Goal: Transaction & Acquisition: Purchase product/service

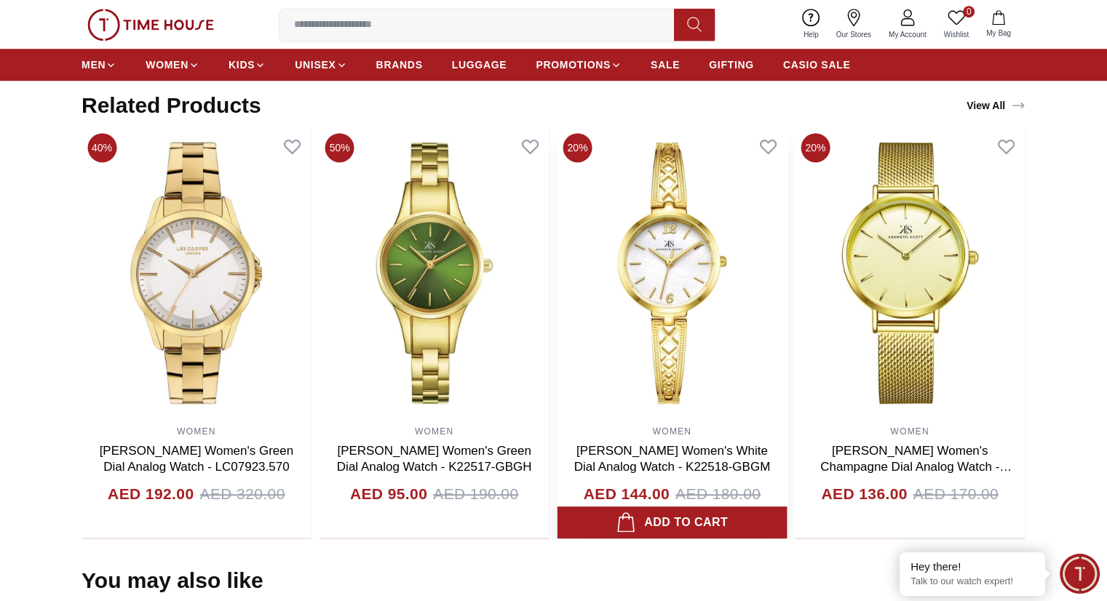
scroll to position [218, 0]
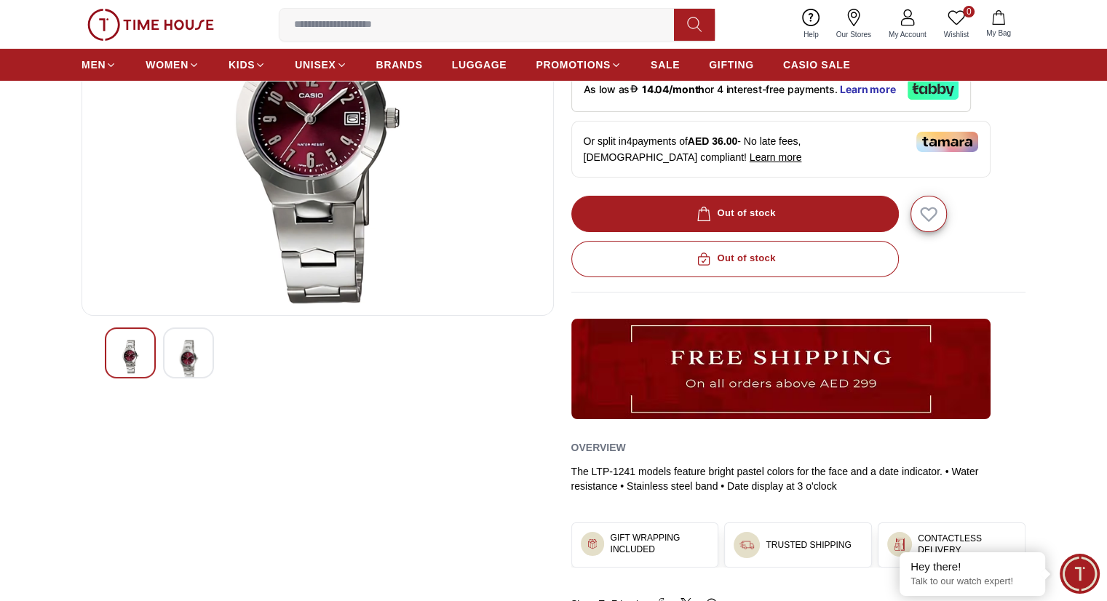
click at [405, 25] on input at bounding box center [483, 24] width 406 height 29
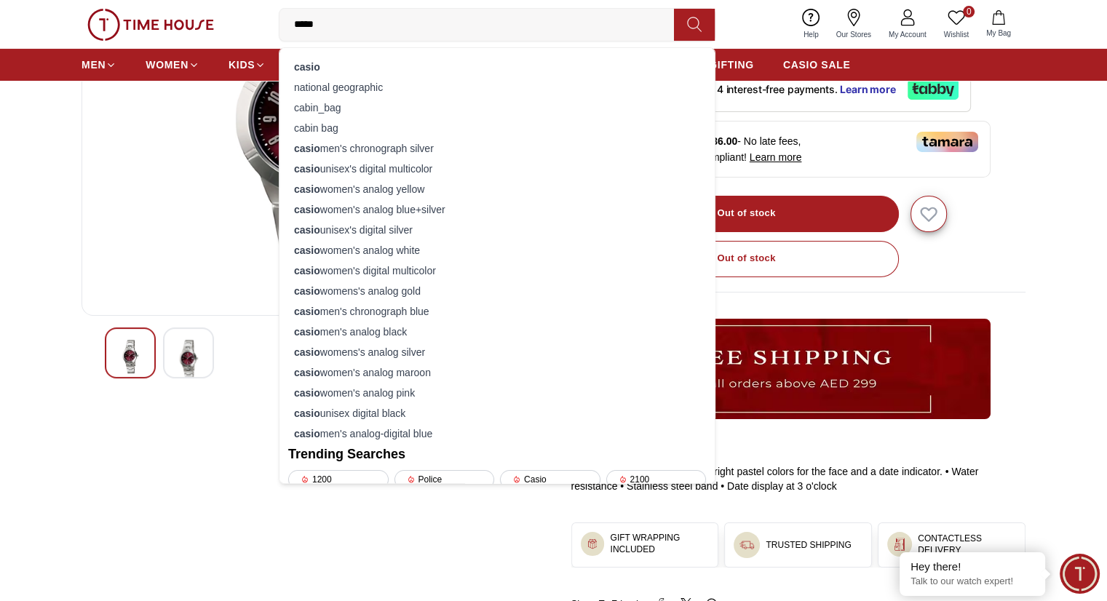
type input "*****"
click at [701, 33] on button at bounding box center [694, 25] width 41 height 32
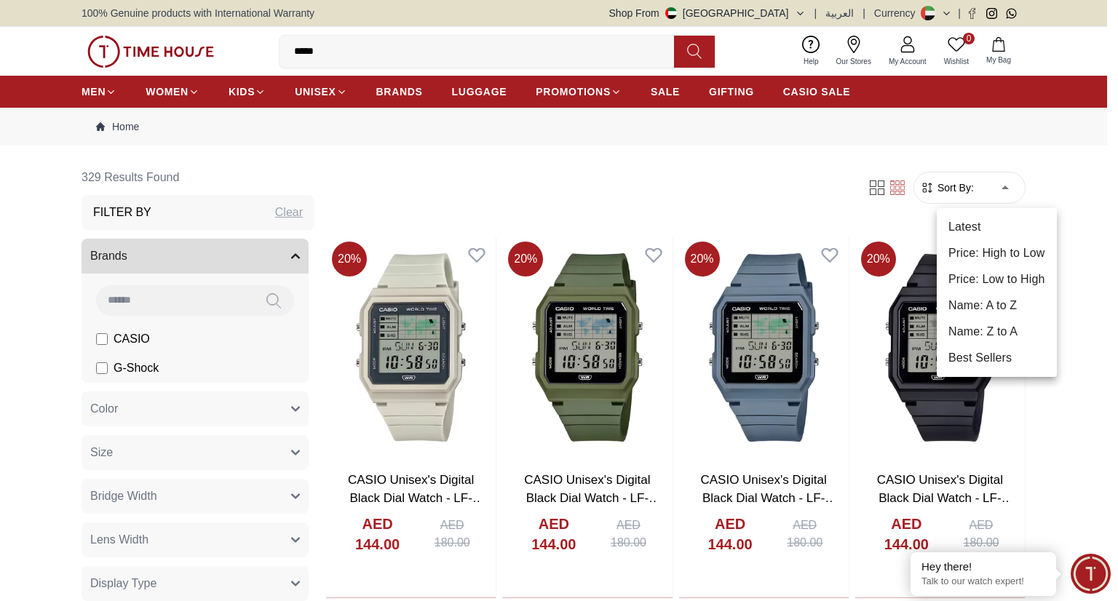
click at [1013, 280] on li "Price: Low to High" at bounding box center [997, 279] width 120 height 26
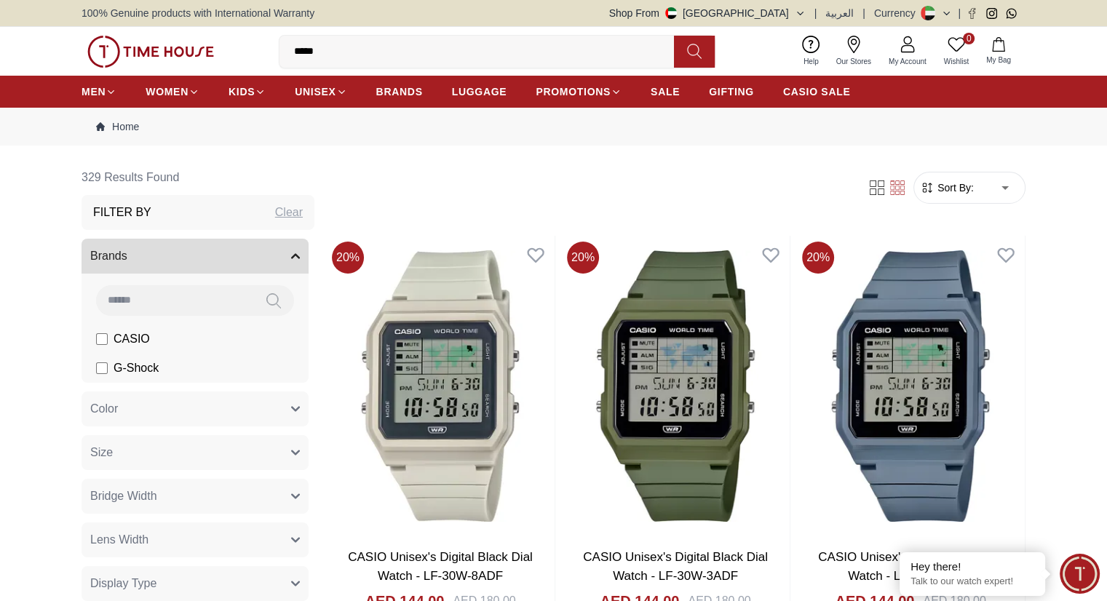
type input "*"
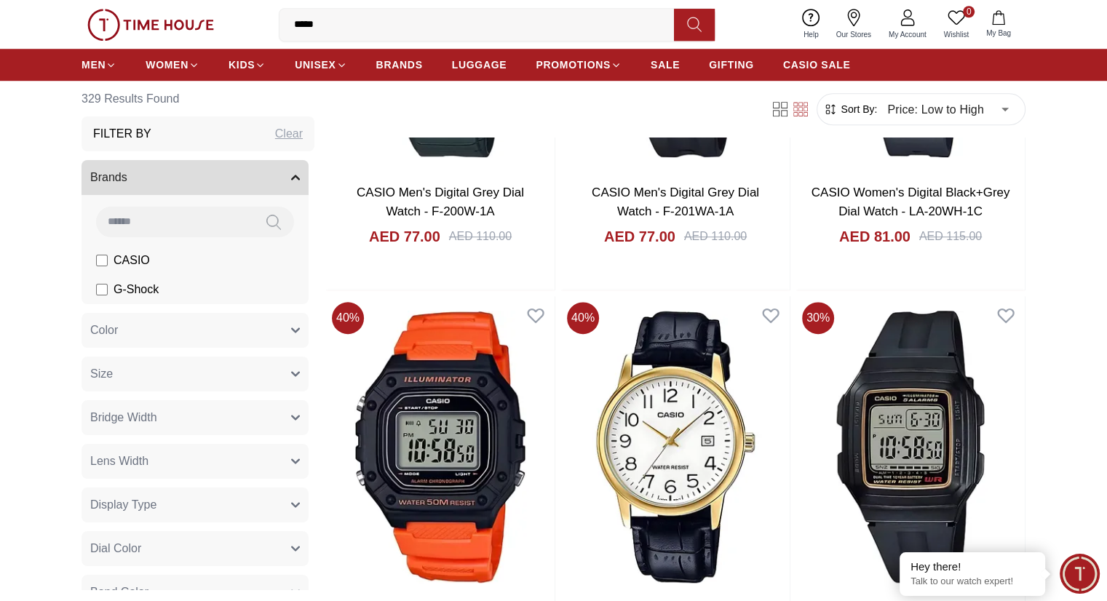
scroll to position [1529, 0]
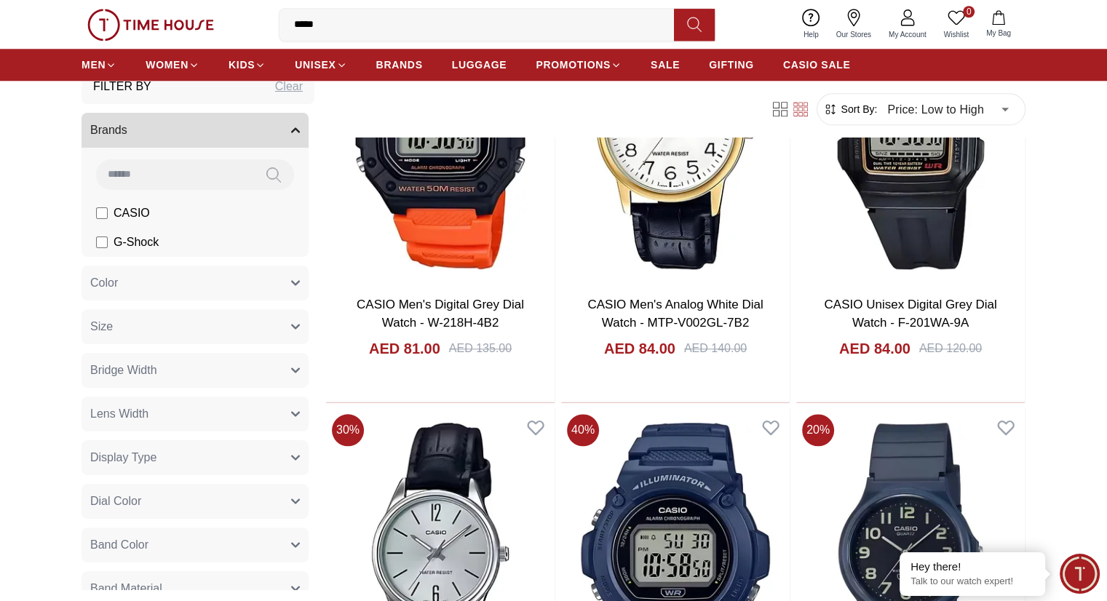
scroll to position [73, 0]
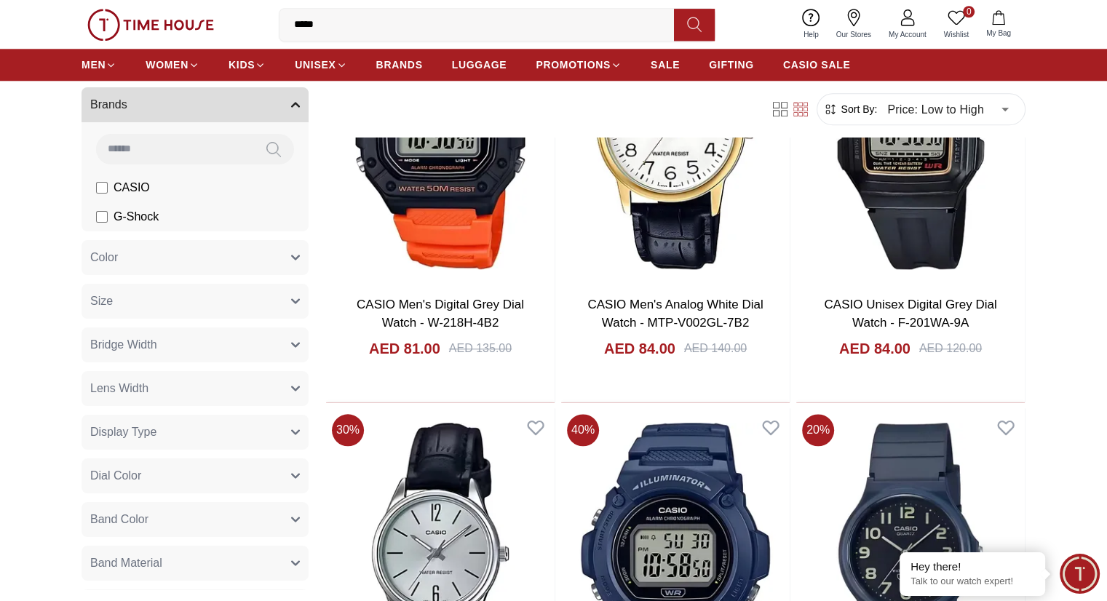
click at [263, 342] on button "Bridge Width" at bounding box center [195, 345] width 227 height 35
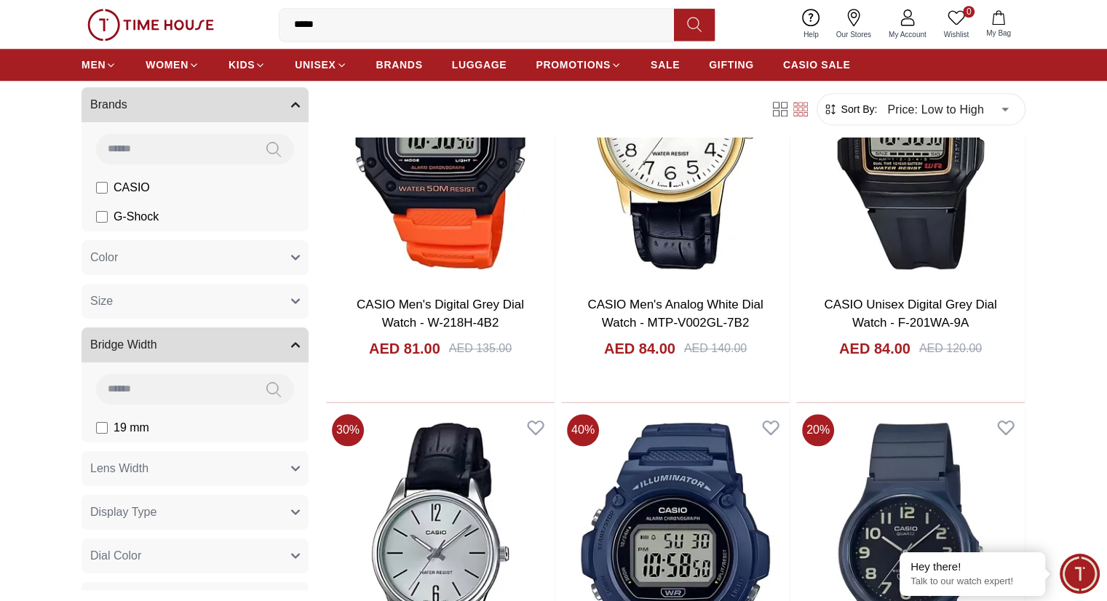
click at [275, 338] on button "Bridge Width" at bounding box center [195, 345] width 227 height 35
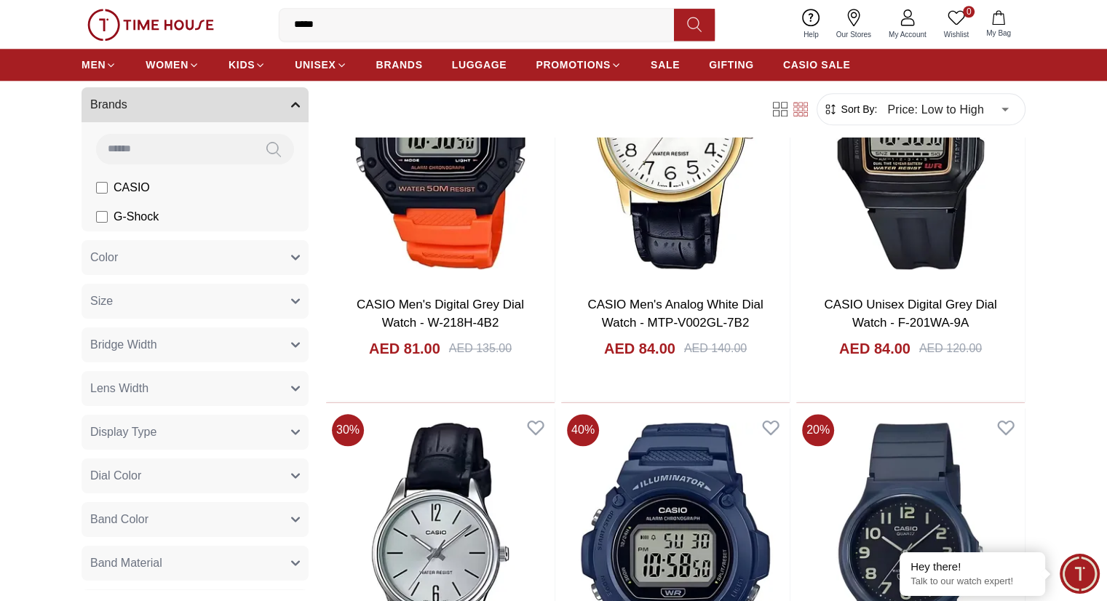
click at [277, 254] on button "Color" at bounding box center [195, 257] width 227 height 35
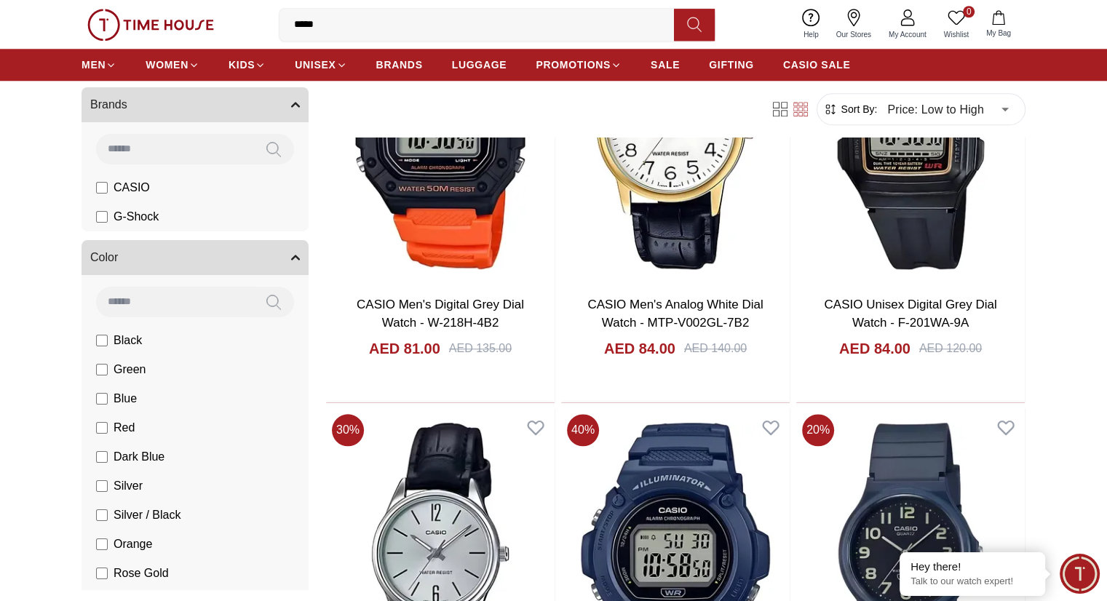
click at [291, 258] on icon "button" at bounding box center [295, 257] width 9 height 9
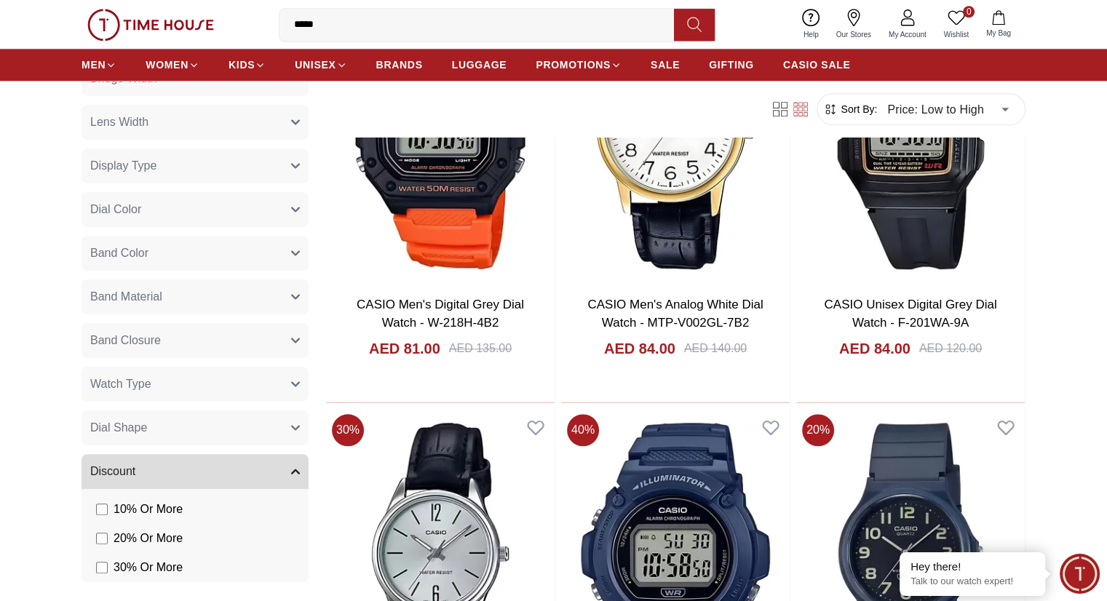
scroll to position [364, 0]
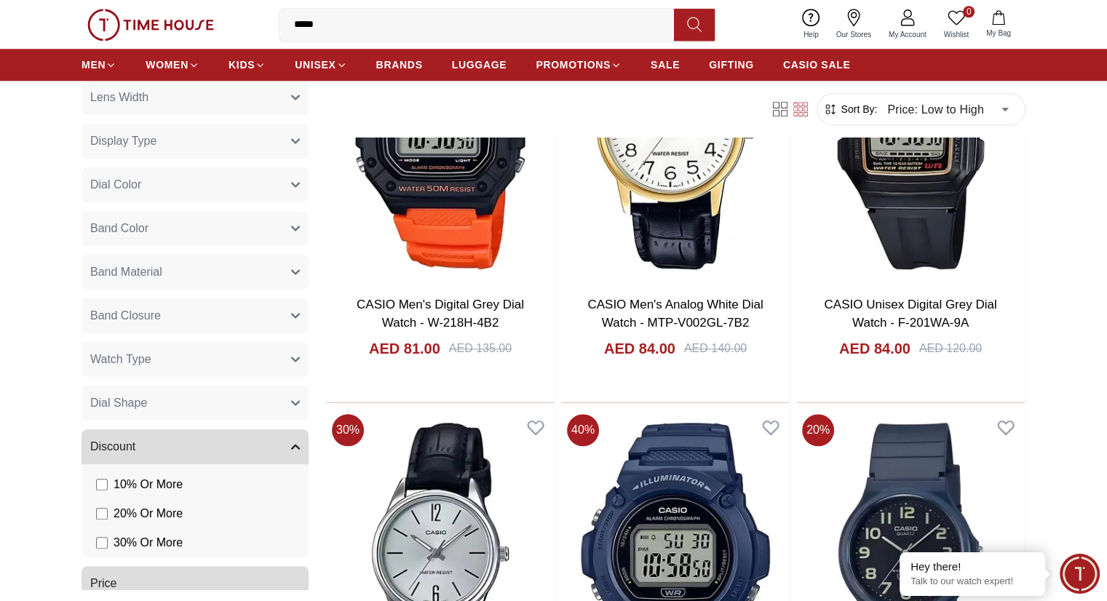
click at [273, 226] on button "Band Color" at bounding box center [195, 228] width 227 height 35
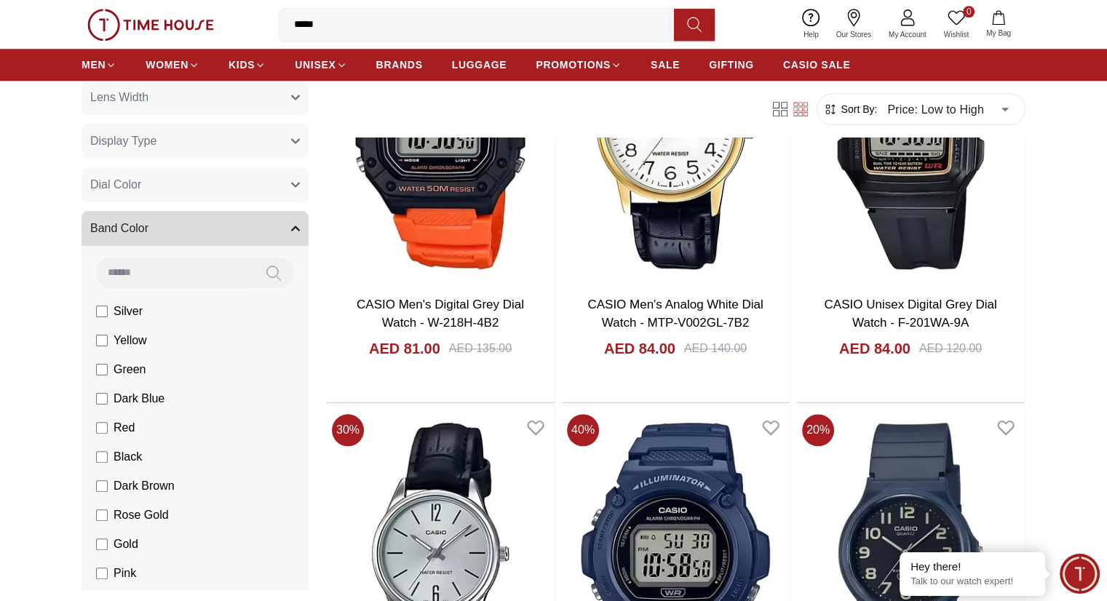
scroll to position [437, 0]
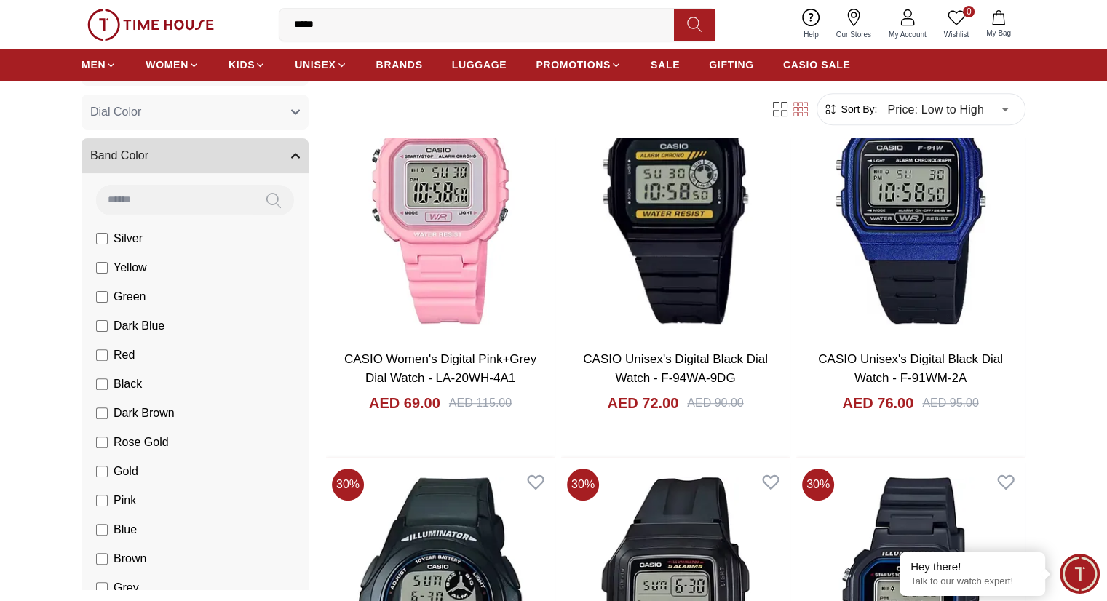
scroll to position [1529, 0]
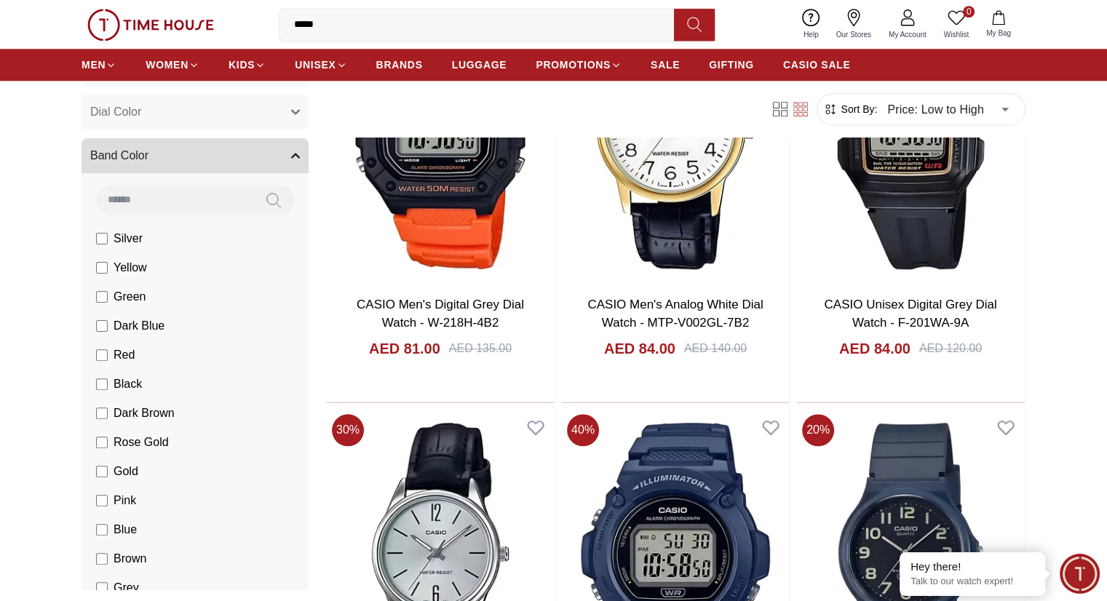
scroll to position [510, 0]
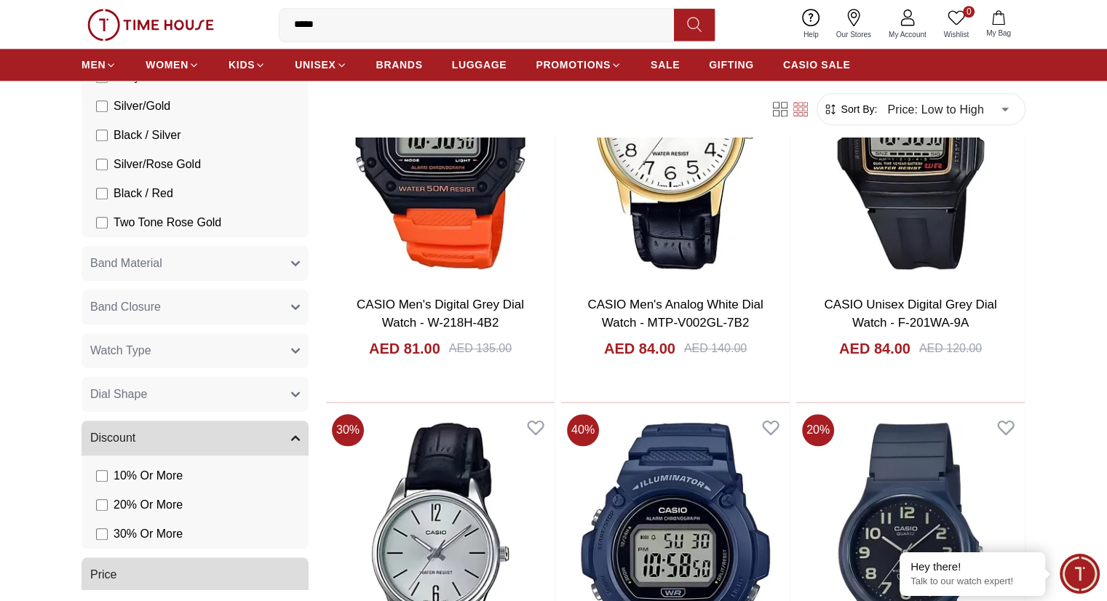
scroll to position [1165, 0]
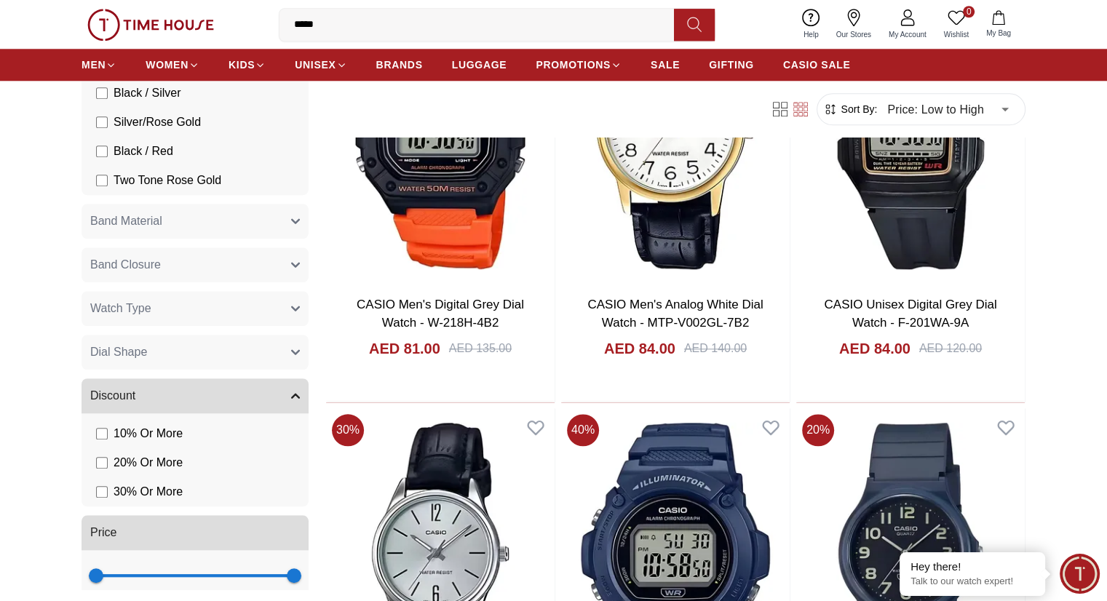
click at [292, 221] on icon "button" at bounding box center [295, 222] width 7 height 4
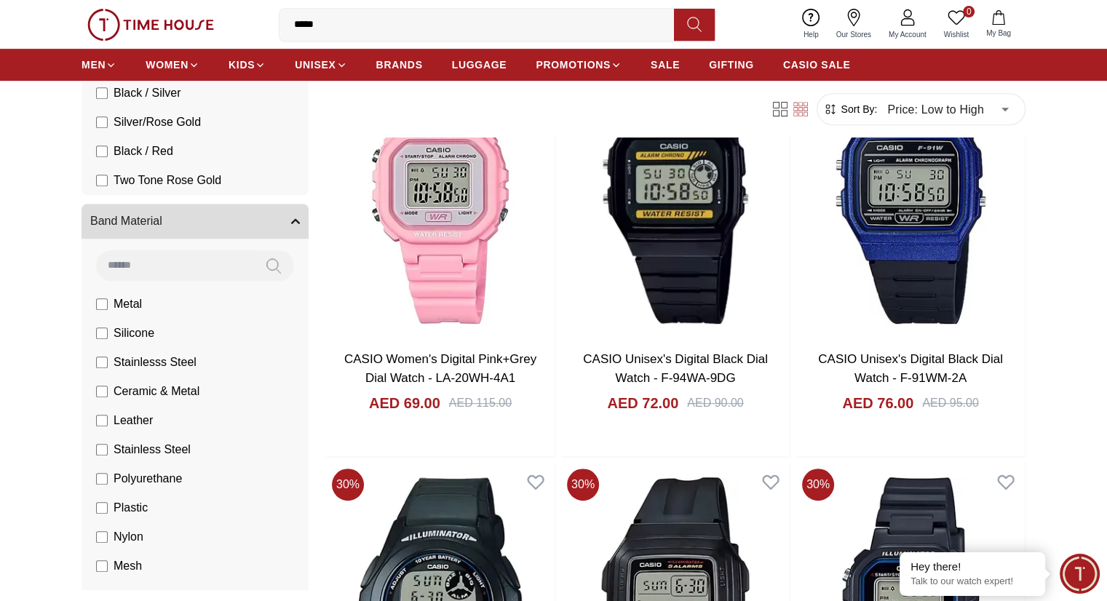
scroll to position [1529, 0]
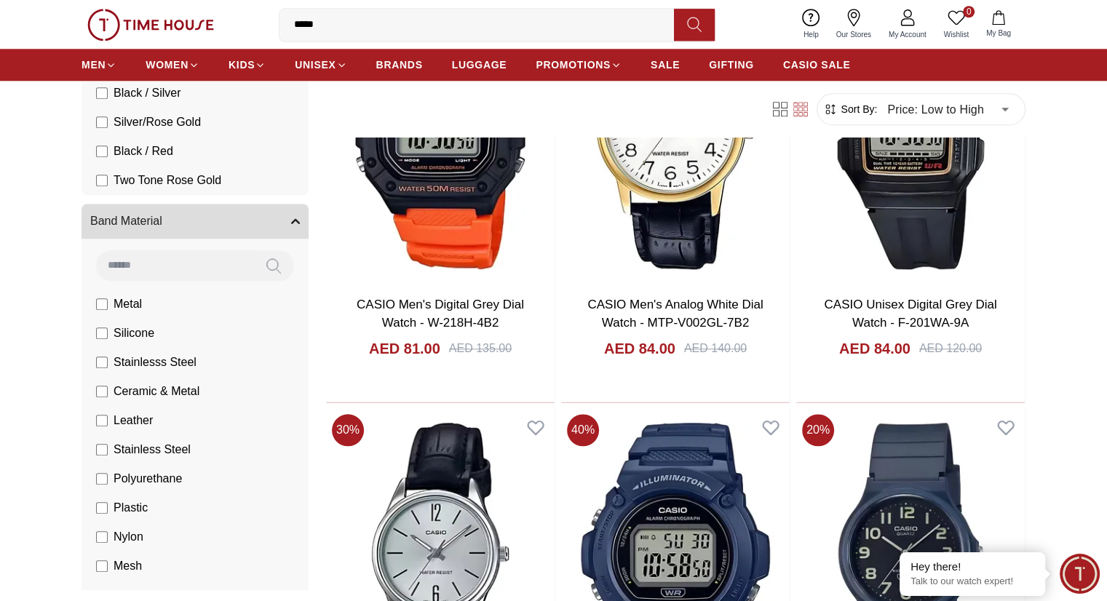
click at [98, 293] on li "Metal" at bounding box center [197, 304] width 221 height 29
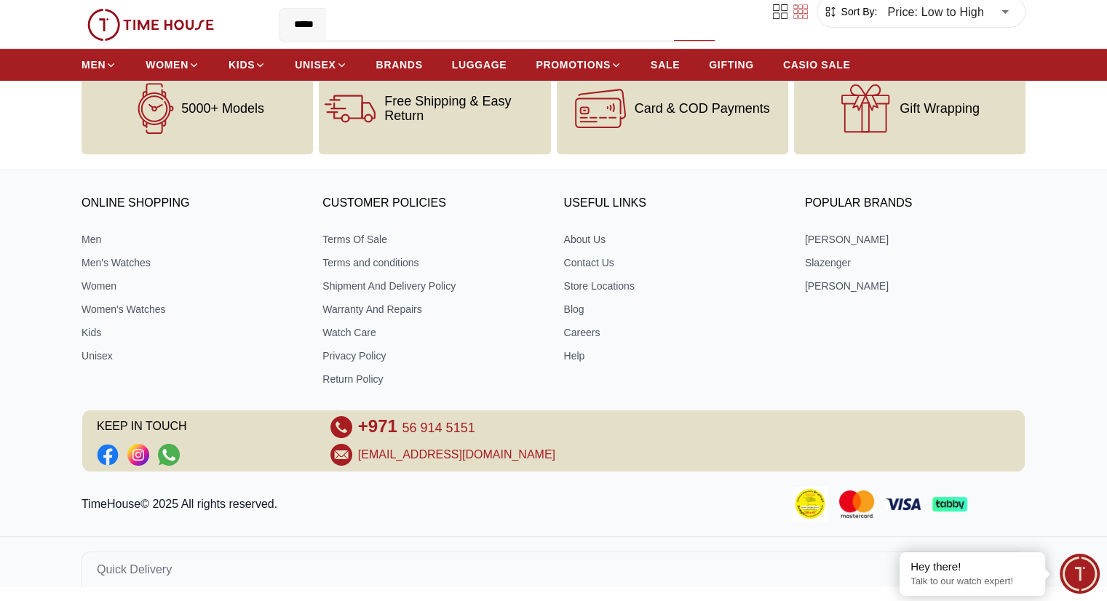
scroll to position [1529, 0]
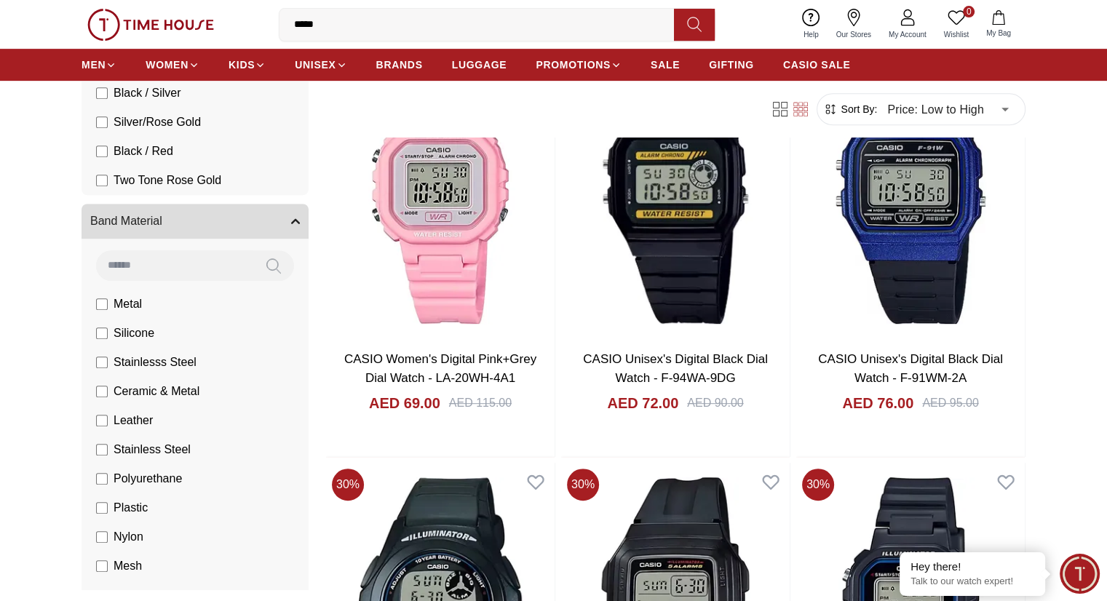
scroll to position [1529, 0]
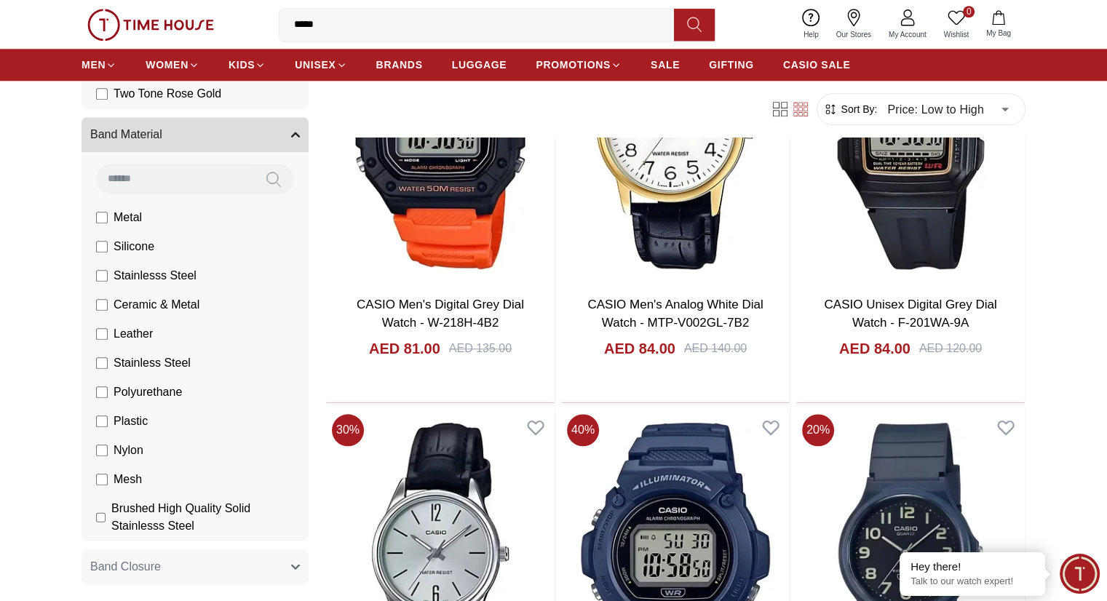
scroll to position [1456, 0]
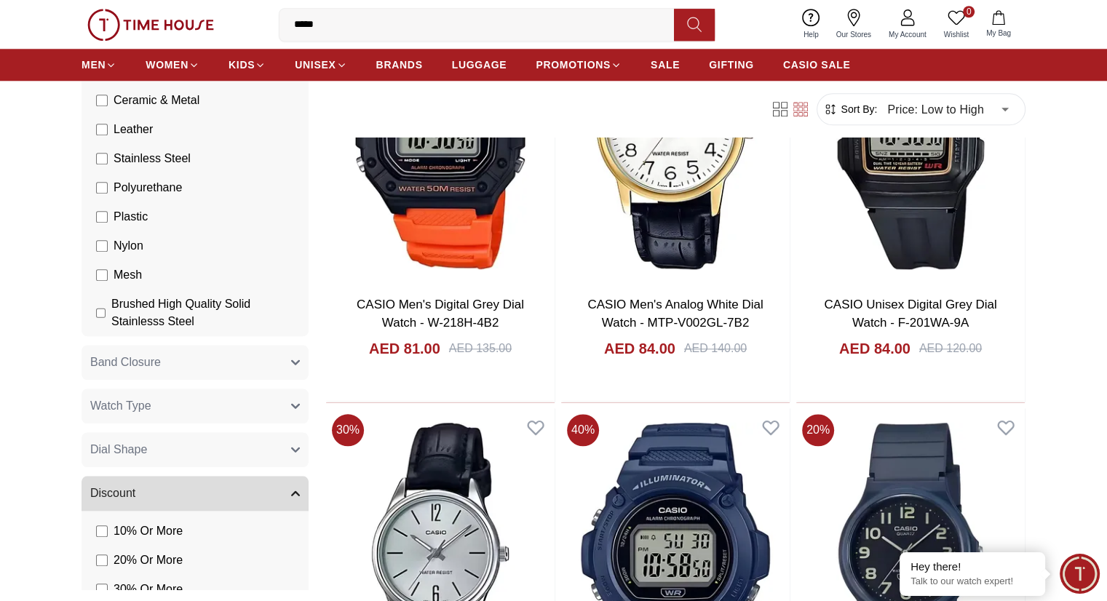
click at [291, 365] on icon "button" at bounding box center [295, 362] width 9 height 9
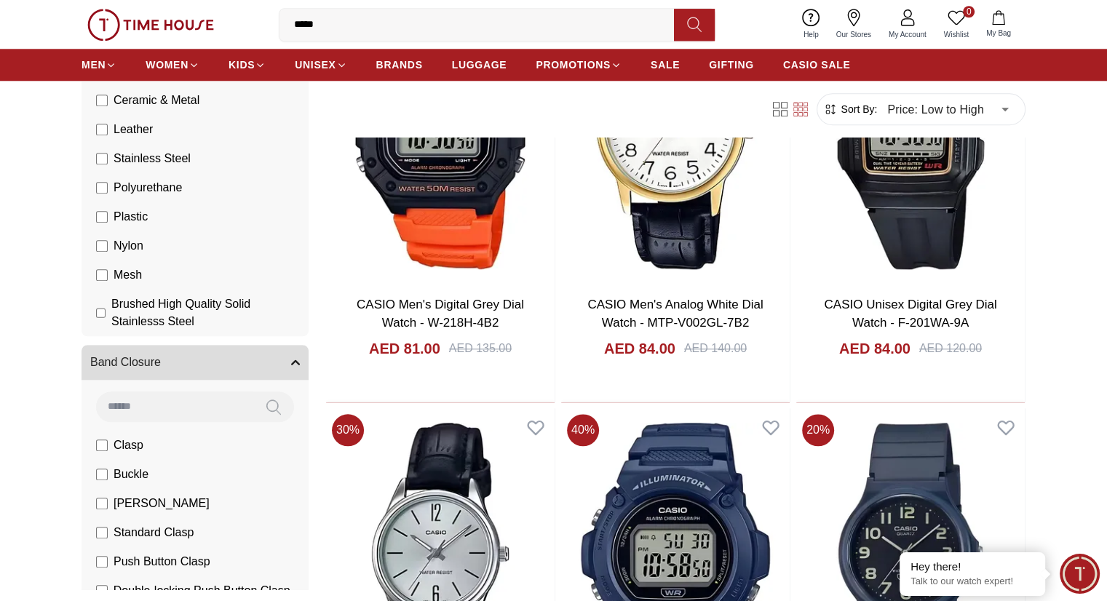
click at [291, 365] on icon "button" at bounding box center [295, 362] width 9 height 9
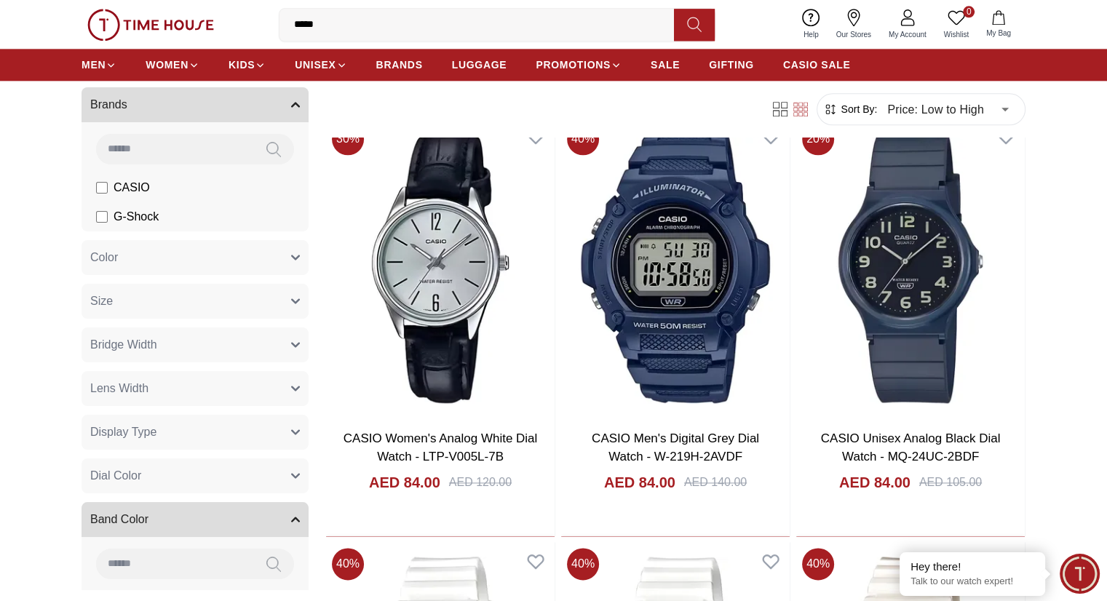
scroll to position [0, 0]
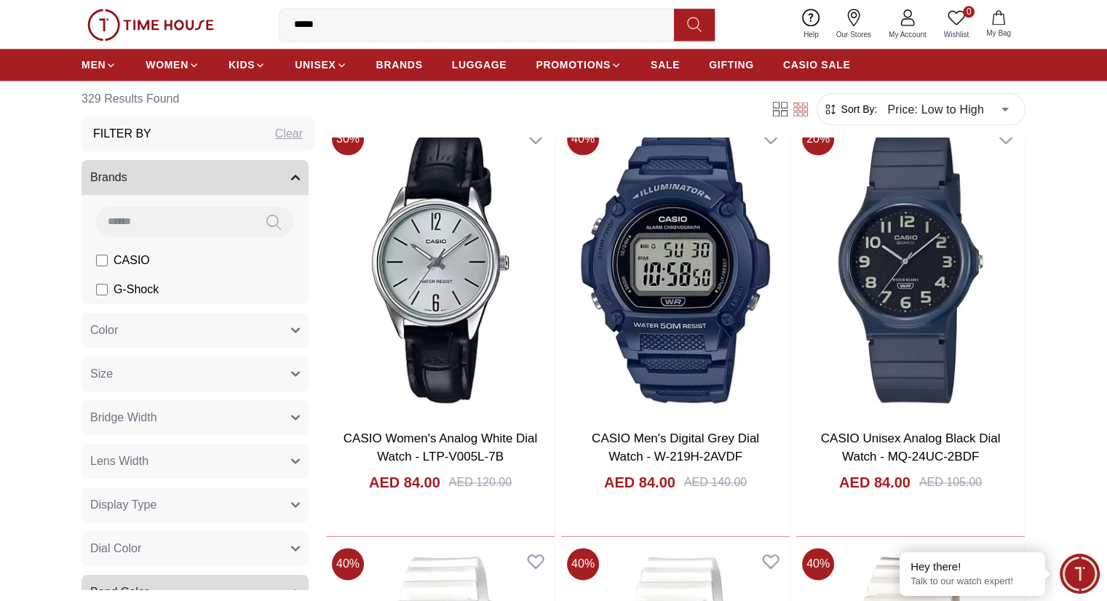
click at [291, 333] on icon "button" at bounding box center [295, 330] width 9 height 9
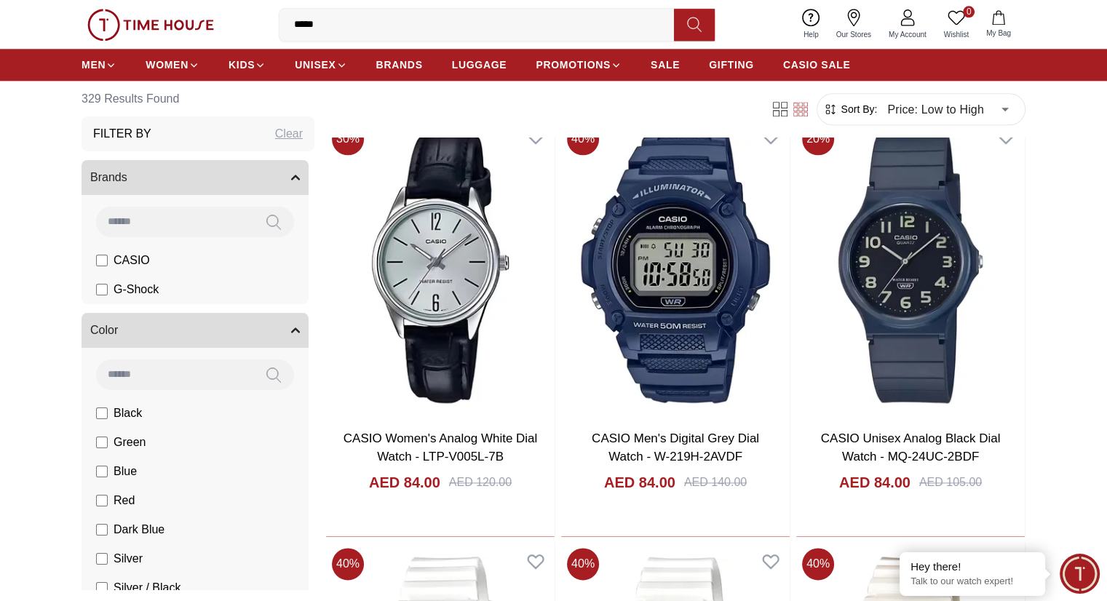
click at [291, 333] on icon "button" at bounding box center [295, 330] width 9 height 9
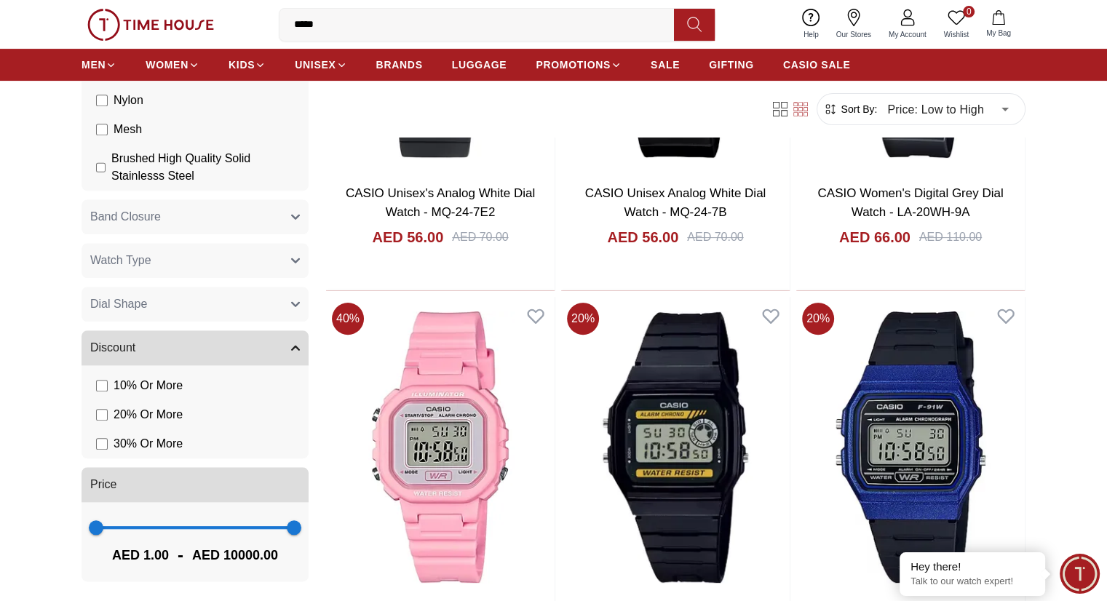
scroll to position [873, 0]
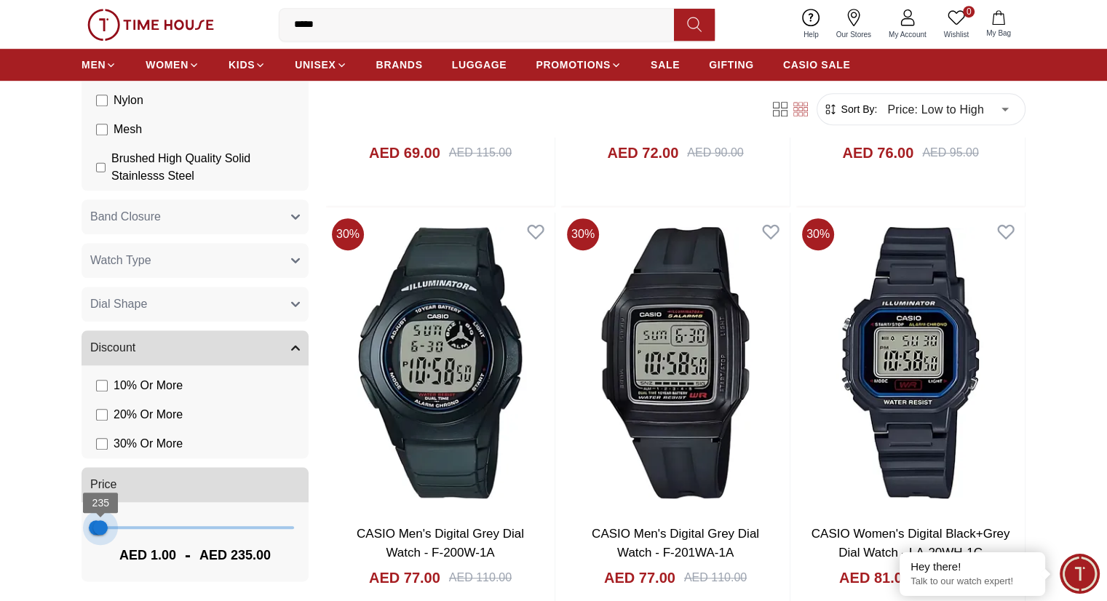
type input "***"
drag, startPoint x: 285, startPoint y: 528, endPoint x: 100, endPoint y: 531, distance: 184.9
click at [100, 531] on span "196" at bounding box center [99, 527] width 15 height 15
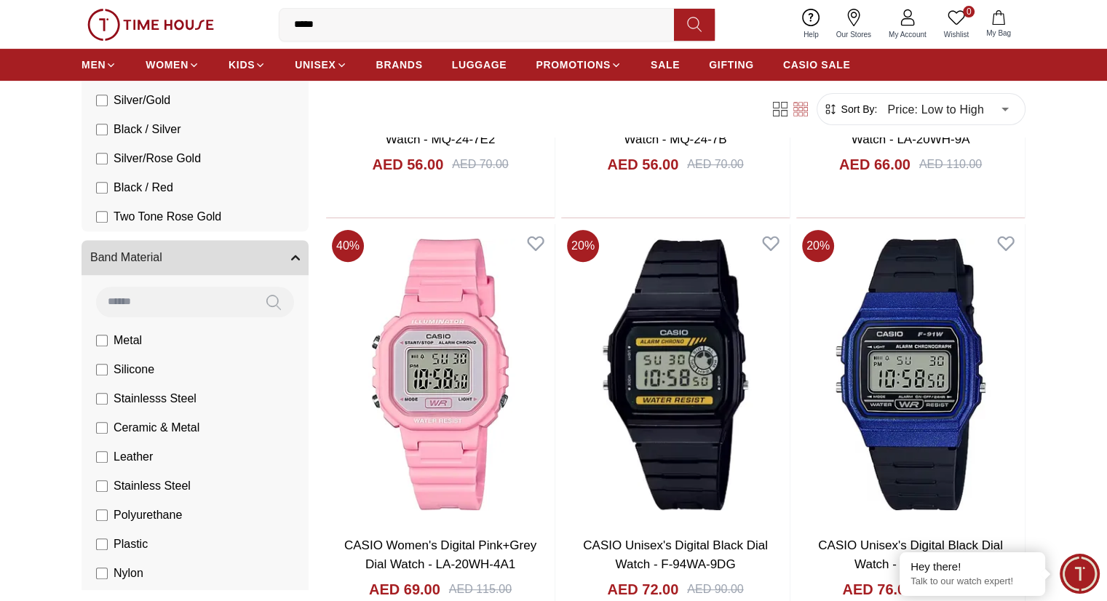
scroll to position [1092, 0]
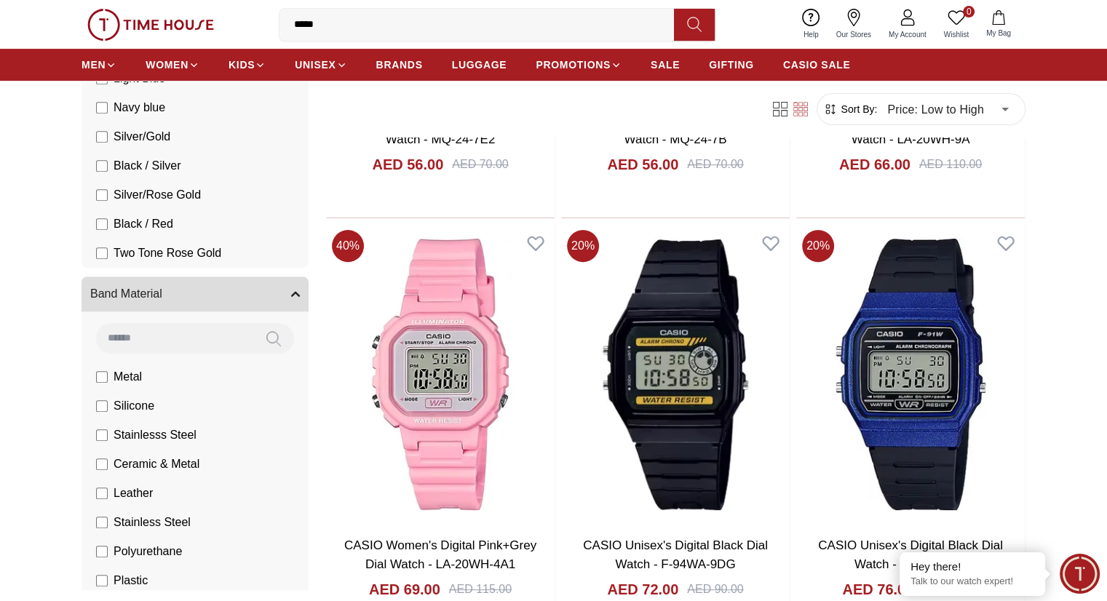
click at [190, 348] on input at bounding box center [174, 337] width 157 height 29
click at [291, 290] on icon "button" at bounding box center [295, 294] width 9 height 9
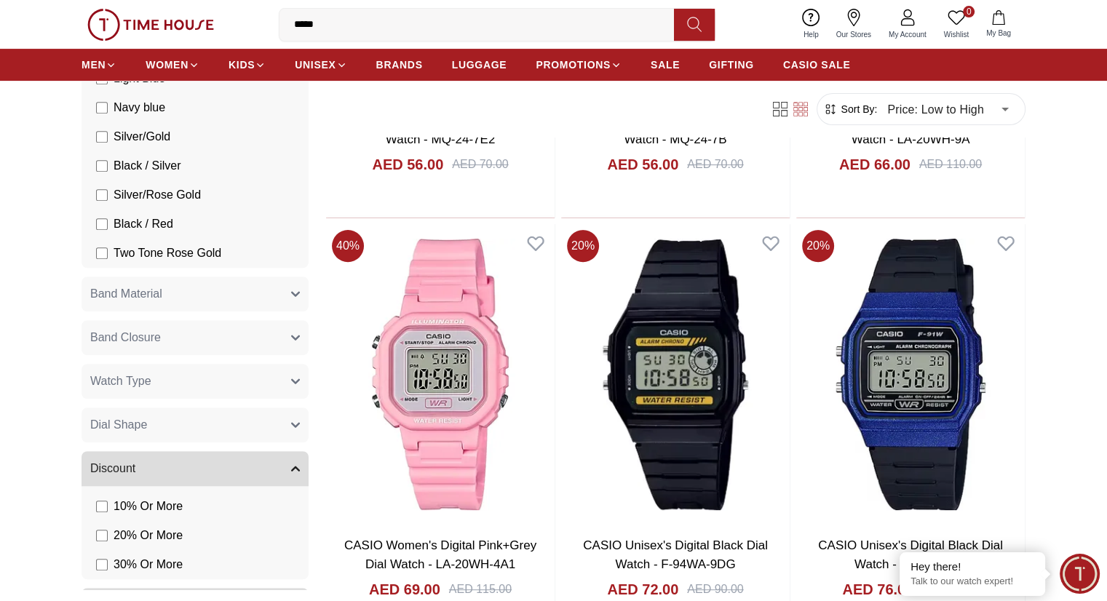
click at [291, 292] on icon "button" at bounding box center [295, 294] width 9 height 9
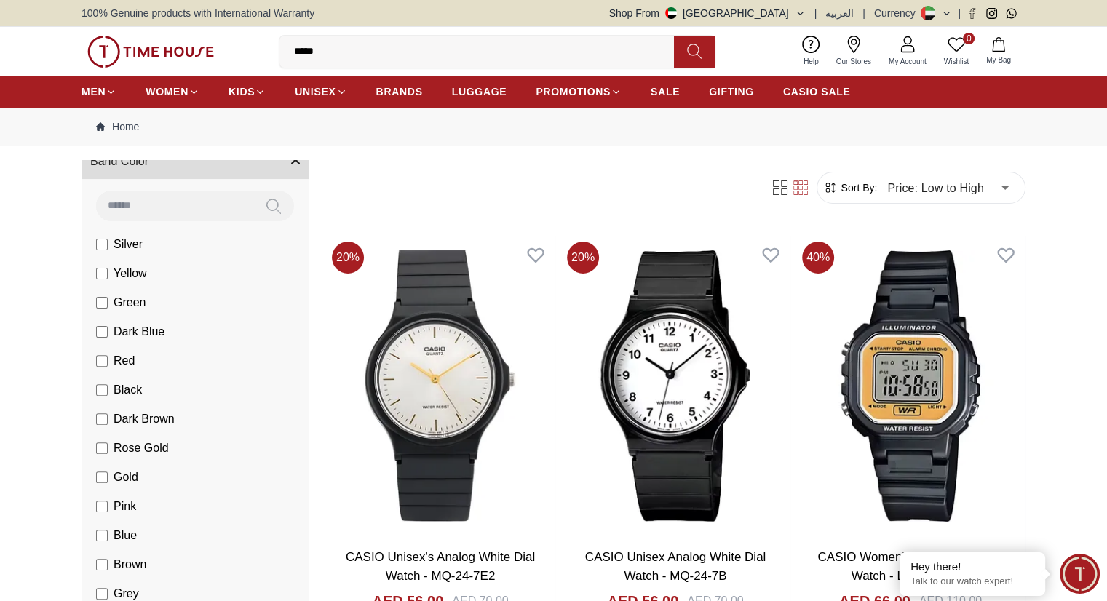
scroll to position [0, 0]
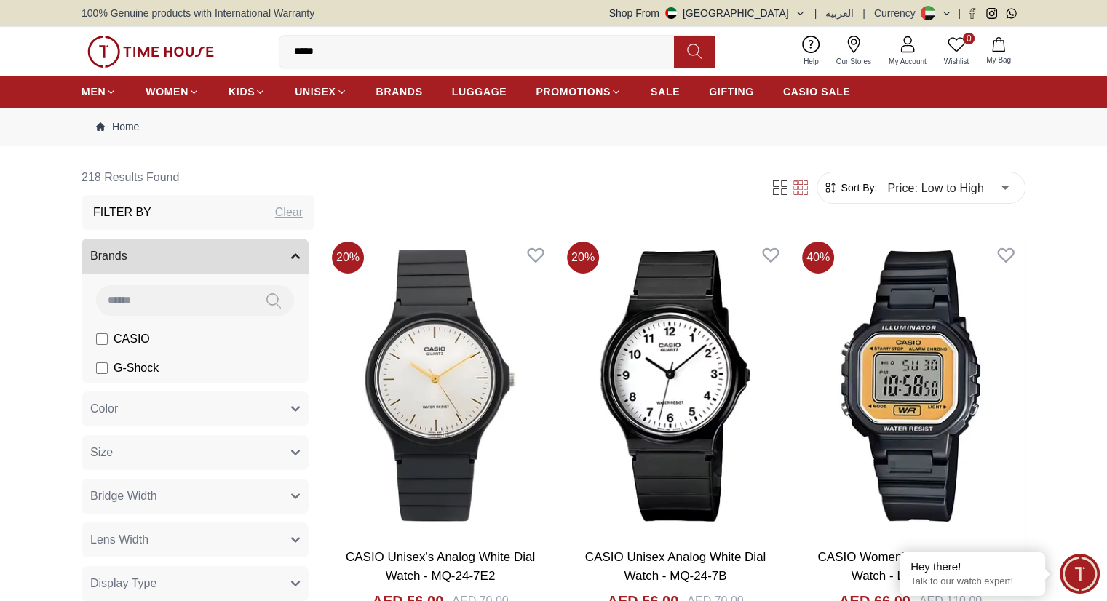
click at [799, 187] on icon at bounding box center [800, 188] width 15 height 15
click at [777, 187] on icon at bounding box center [780, 188] width 15 height 15
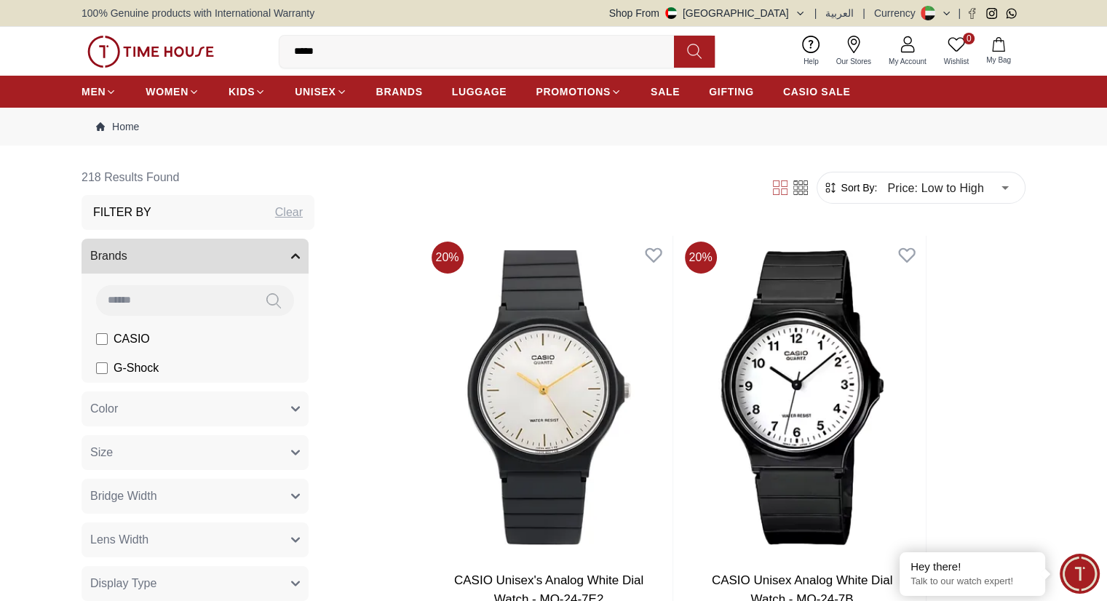
click at [801, 186] on icon at bounding box center [800, 188] width 15 height 15
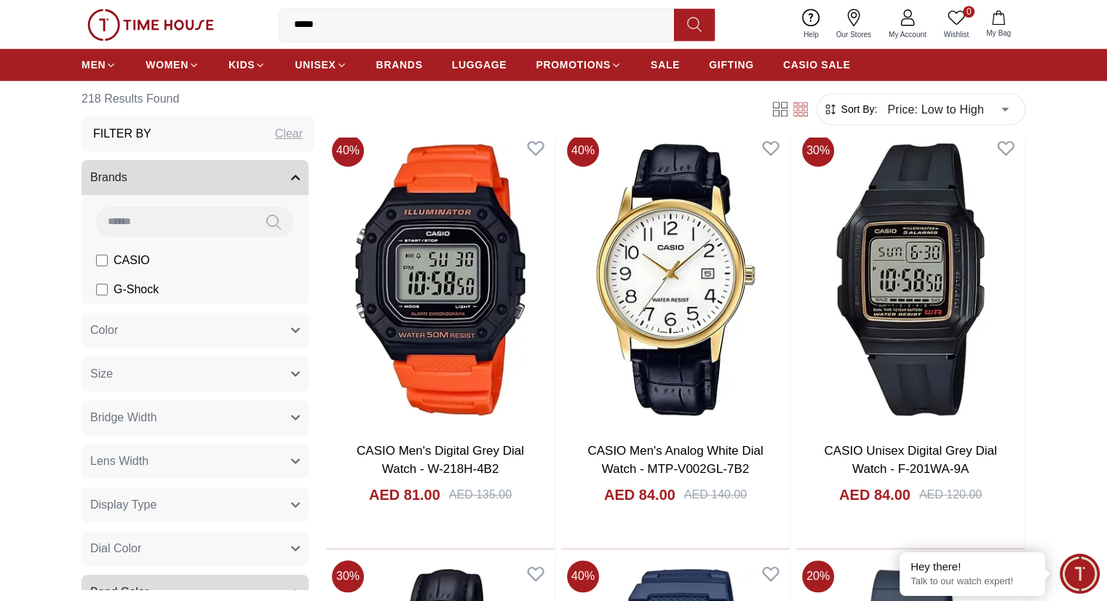
scroll to position [1383, 0]
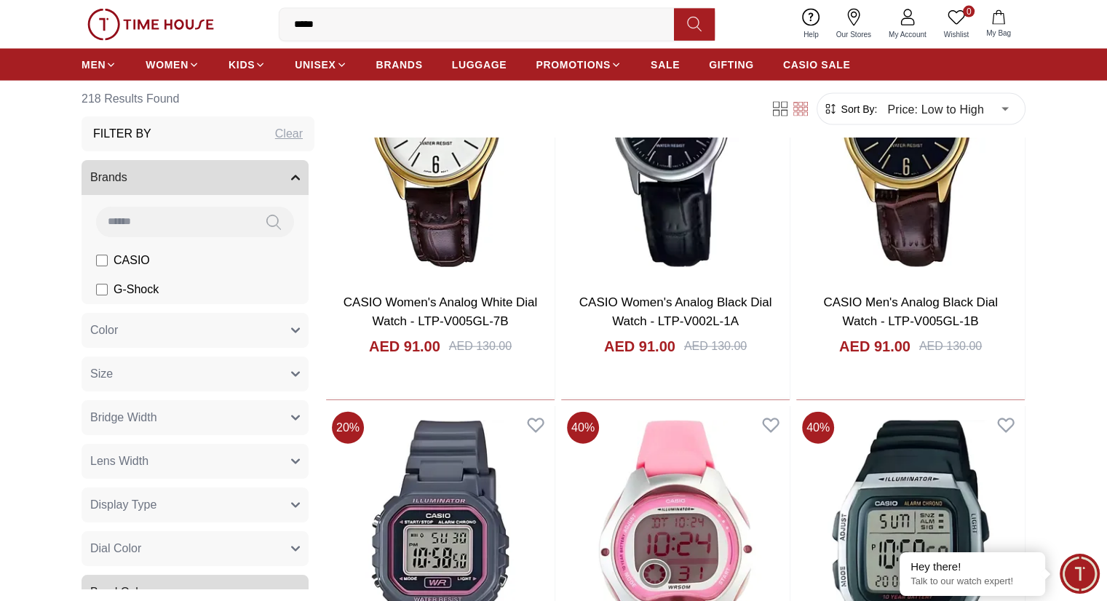
scroll to position [3494, 0]
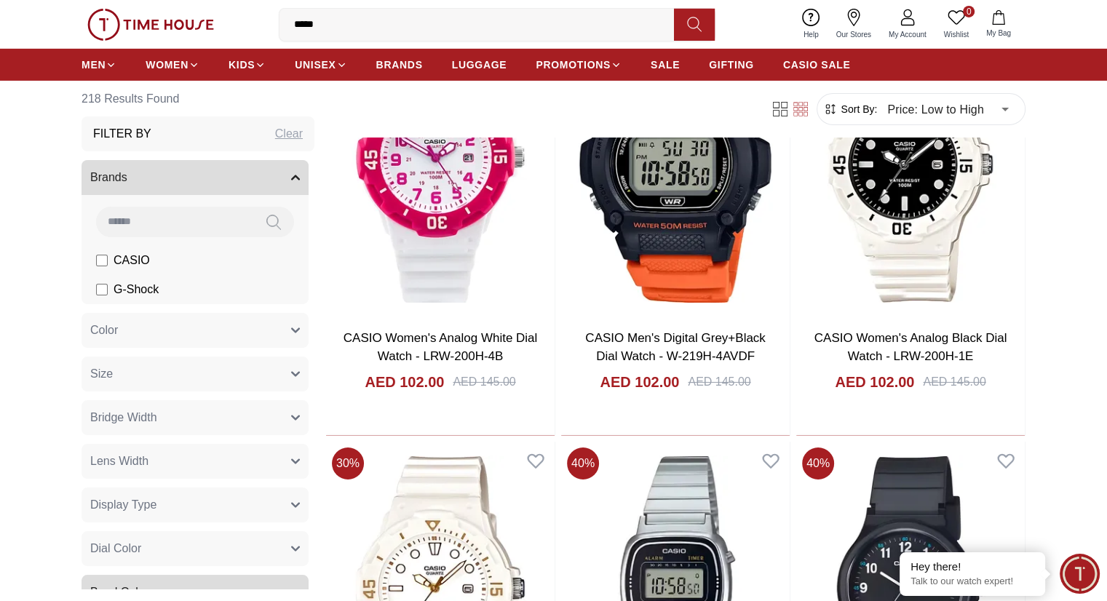
scroll to position [5241, 0]
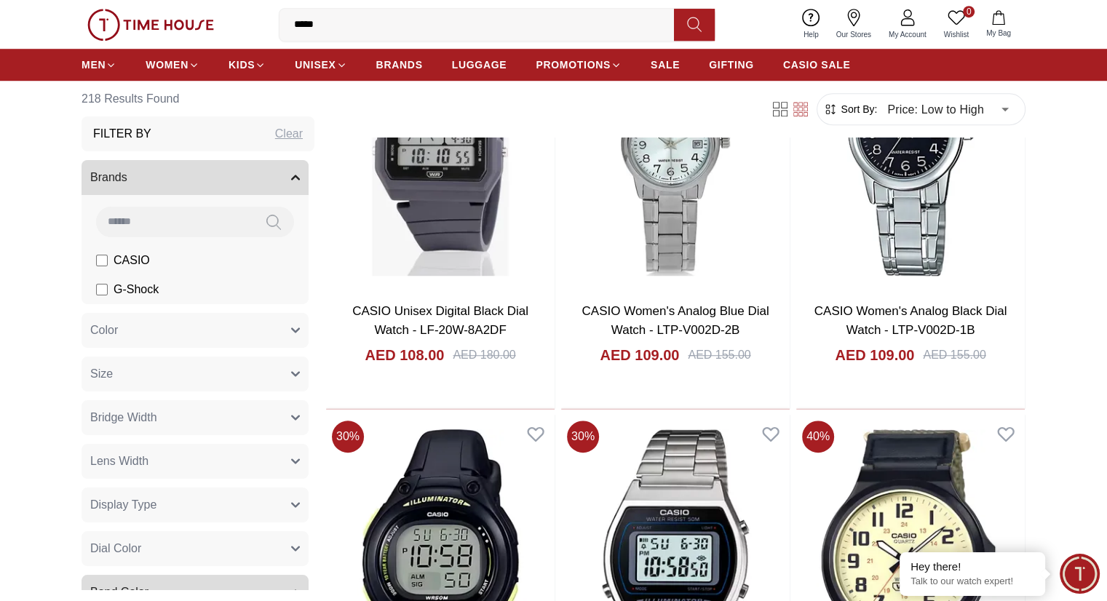
scroll to position [6915, 0]
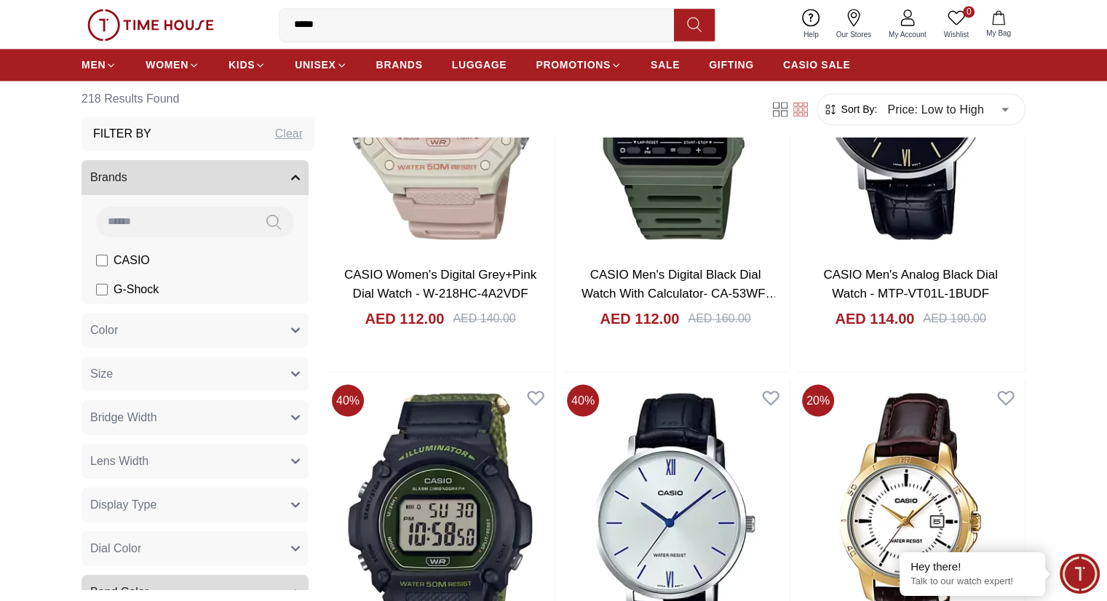
scroll to position [8153, 0]
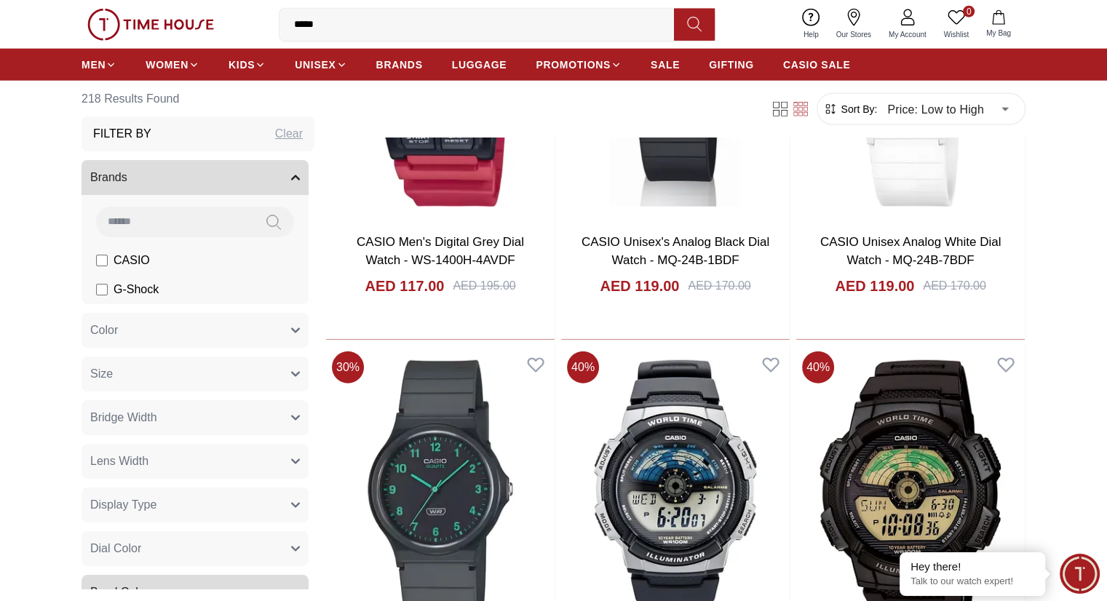
scroll to position [9608, 0]
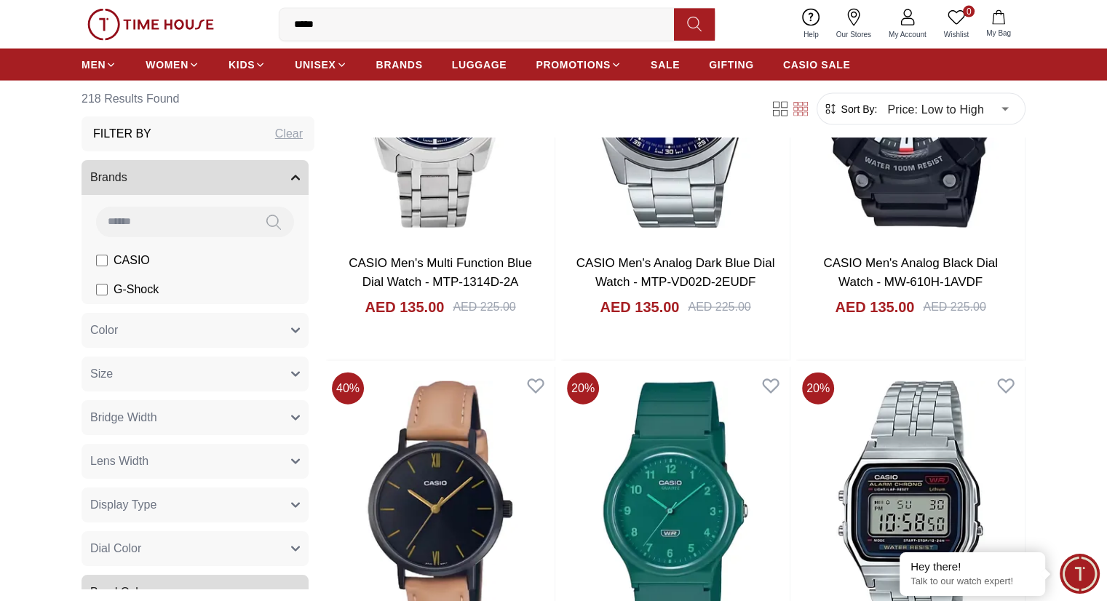
scroll to position [14328, 0]
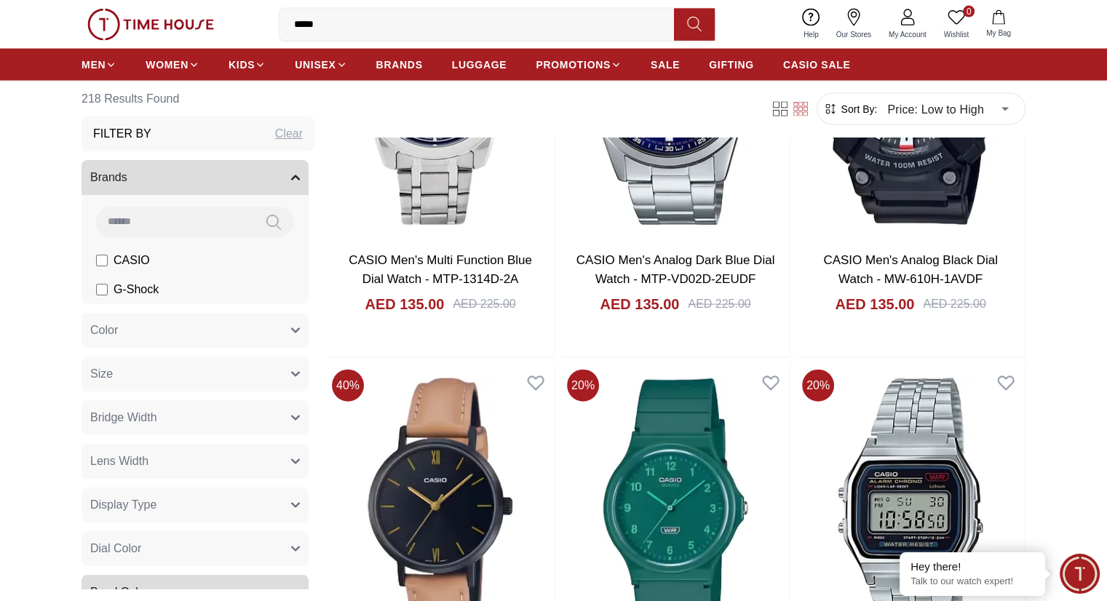
scroll to position [14692, 0]
